Goal: Book appointment/travel/reservation

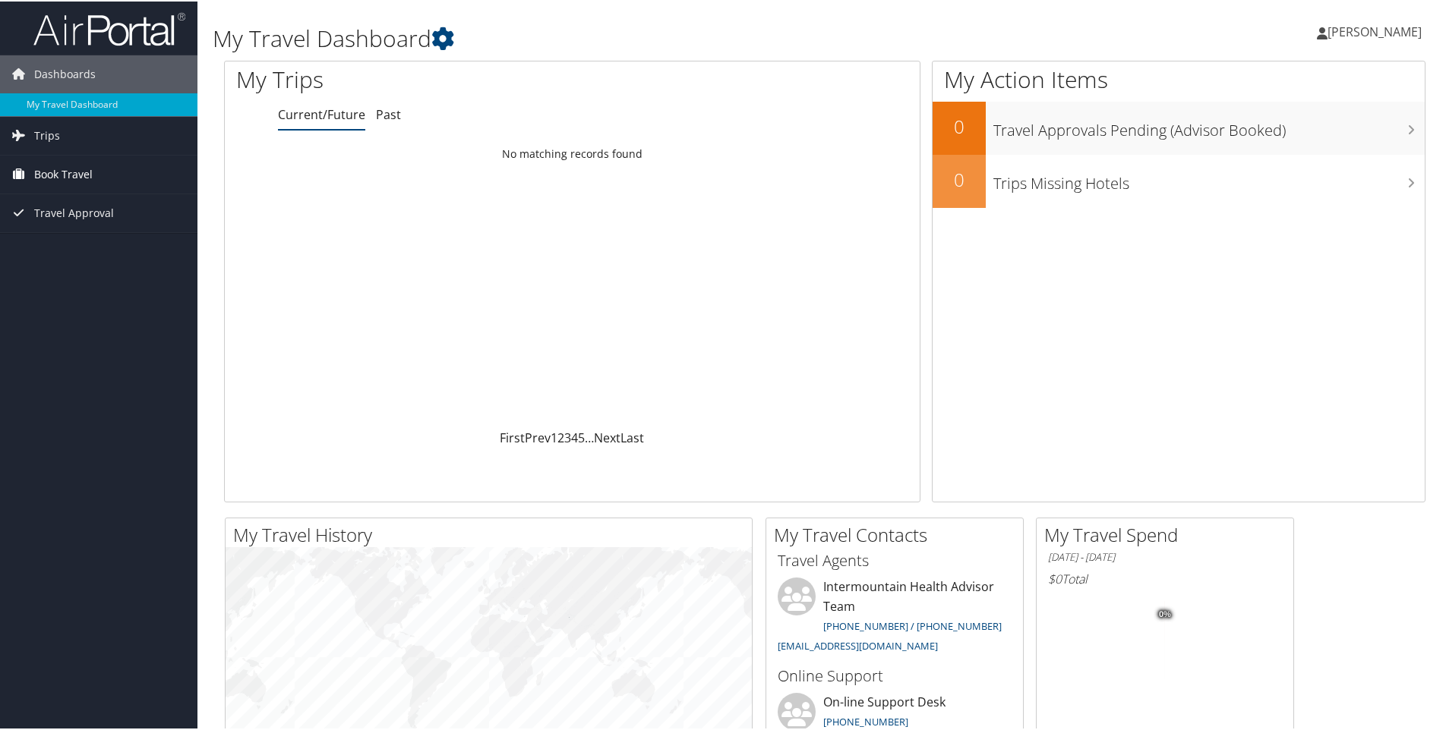
click at [71, 172] on span "Book Travel" at bounding box center [63, 173] width 58 height 38
click at [68, 248] on link "Book/Manage Online Trips" at bounding box center [98, 249] width 197 height 23
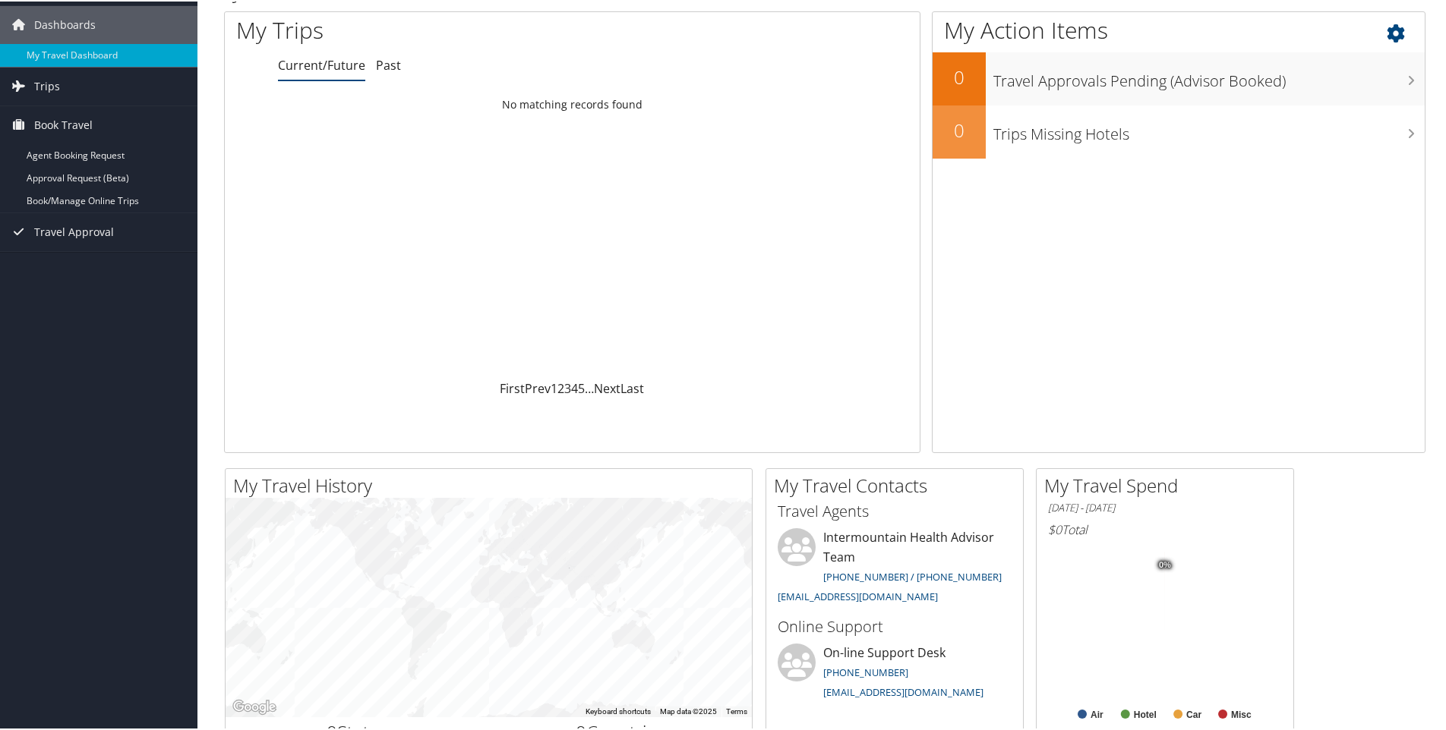
scroll to position [76, 0]
